Goal: Complete application form

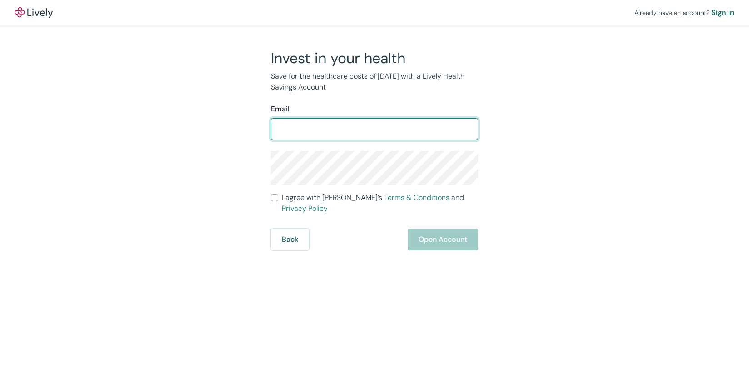
click at [369, 132] on input "Email" at bounding box center [374, 129] width 207 height 18
type input "[EMAIL_ADDRESS][DOMAIN_NAME]"
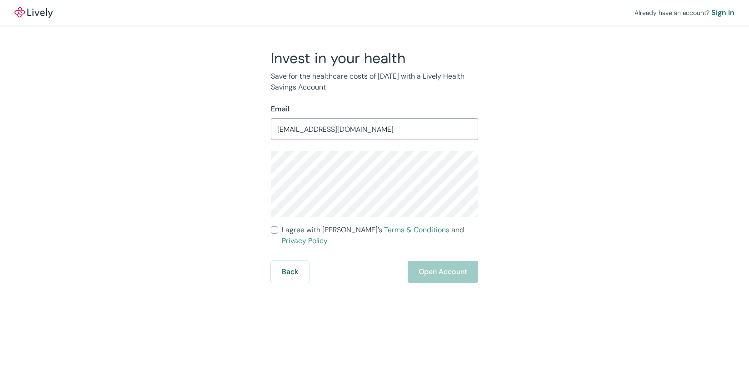
click at [274, 230] on input "I agree with Lively’s Terms & Conditions and Privacy Policy" at bounding box center [274, 229] width 7 height 7
checkbox input "true"
click at [436, 261] on button "Open Account" at bounding box center [443, 272] width 70 height 22
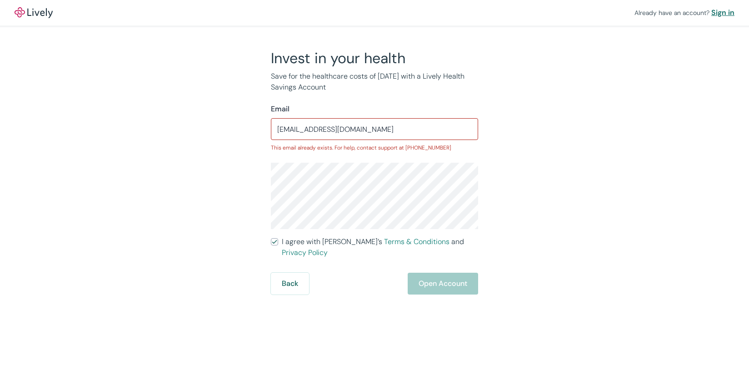
click at [723, 17] on div "Sign in" at bounding box center [722, 12] width 23 height 11
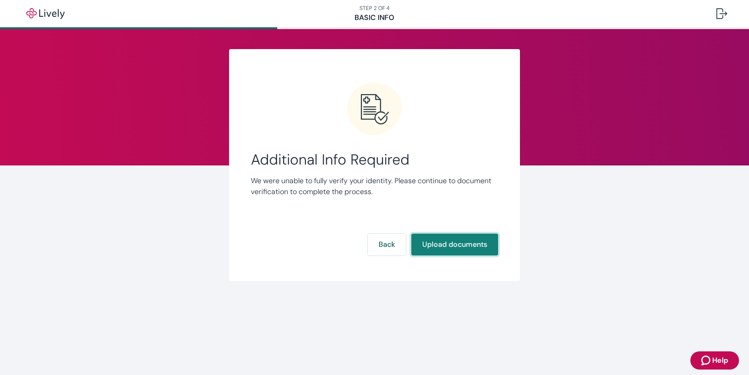
click at [466, 245] on button "Upload documents" at bounding box center [454, 245] width 87 height 22
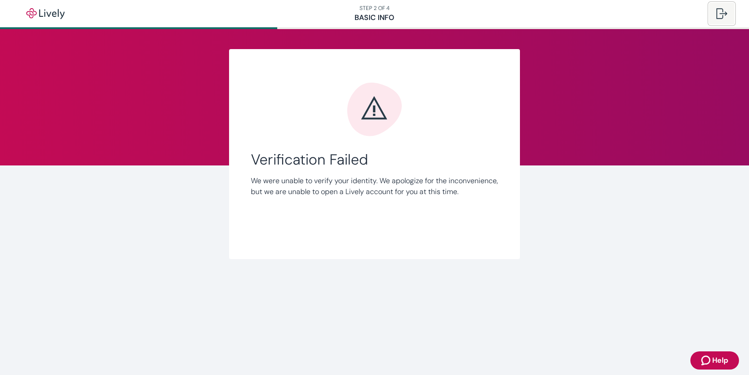
click at [724, 14] on div at bounding box center [721, 13] width 11 height 11
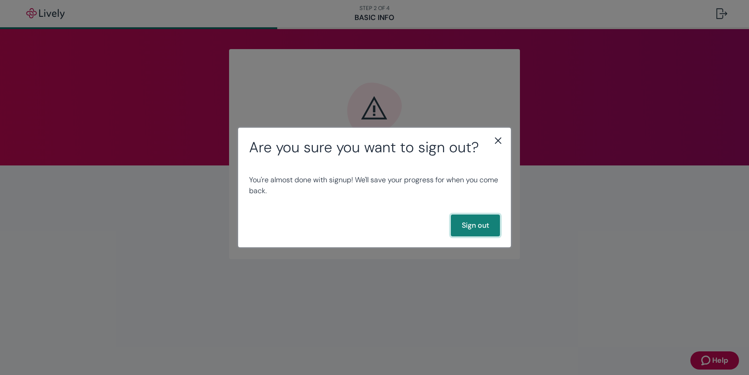
click at [484, 228] on button "Sign out" at bounding box center [475, 225] width 49 height 22
